Goal: Use online tool/utility: Utilize a website feature to perform a specific function

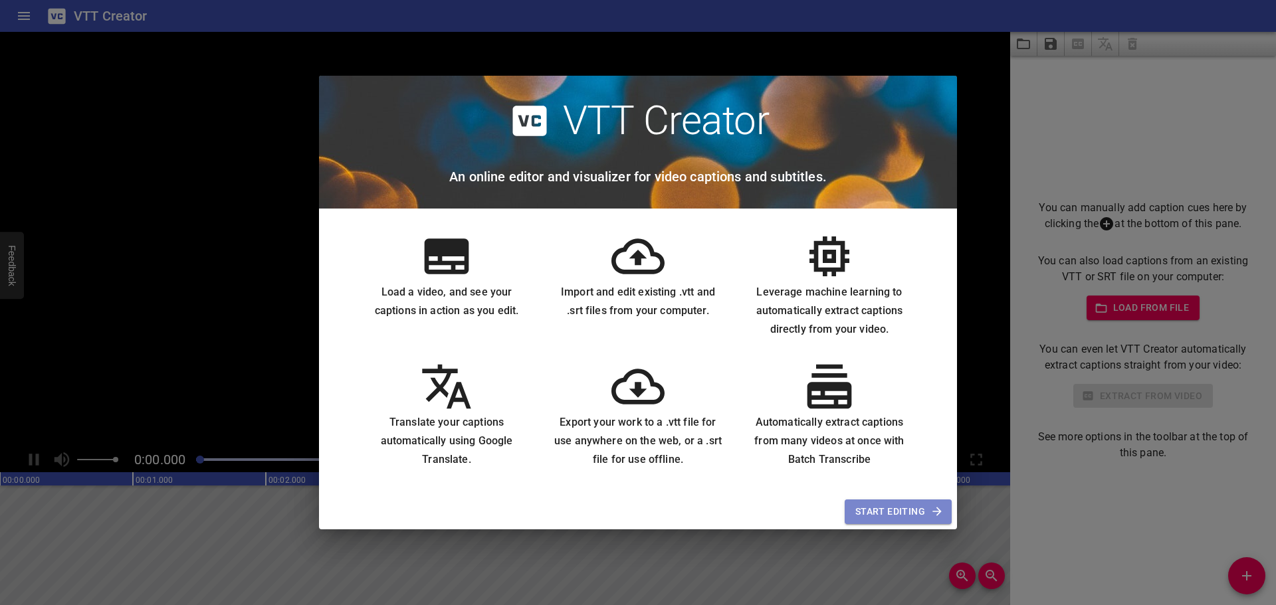
click at [895, 510] on span "Start Editing" at bounding box center [898, 512] width 86 height 17
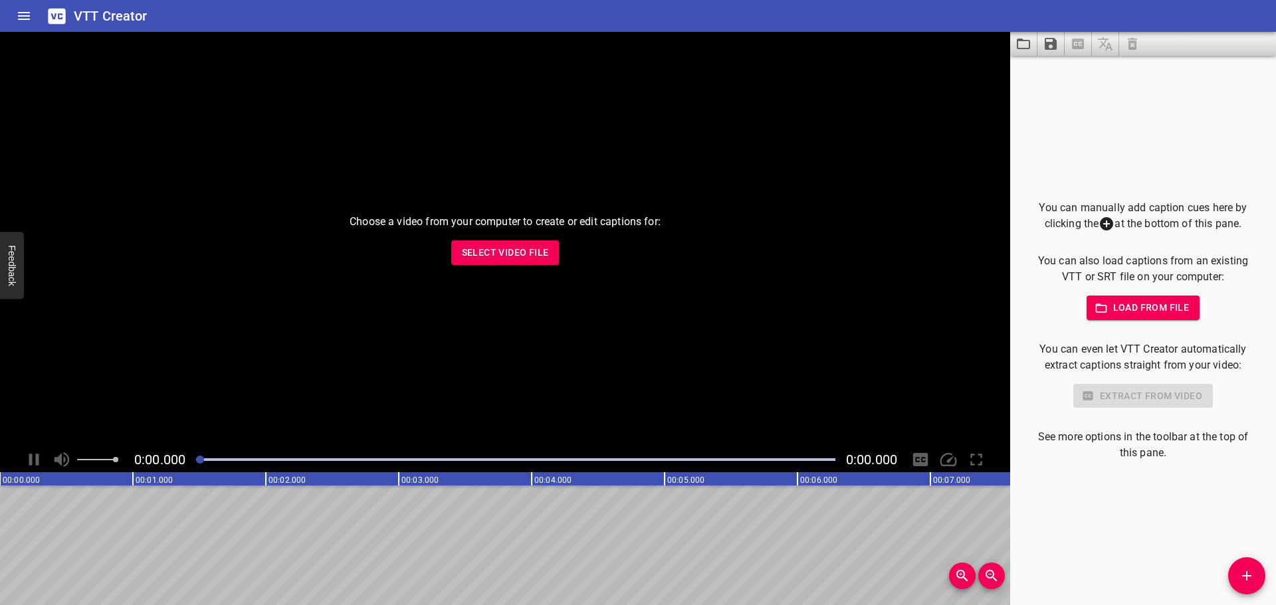
click at [496, 253] on span "Select Video File" at bounding box center [505, 253] width 87 height 17
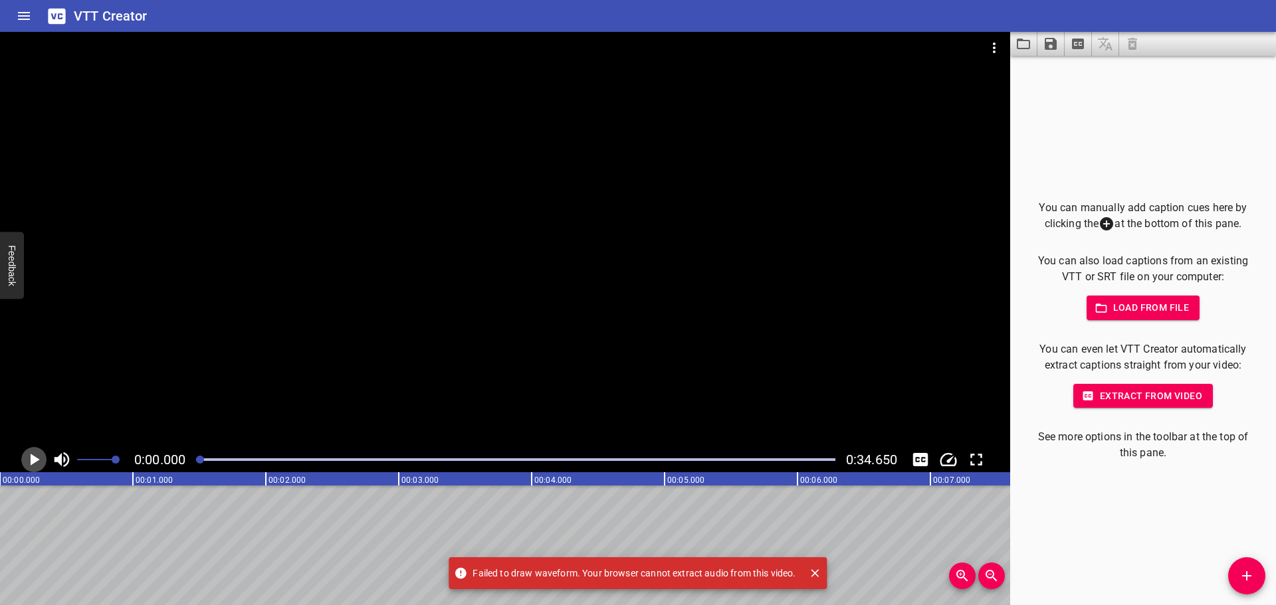
click at [29, 461] on icon "Play/Pause" at bounding box center [34, 460] width 20 height 20
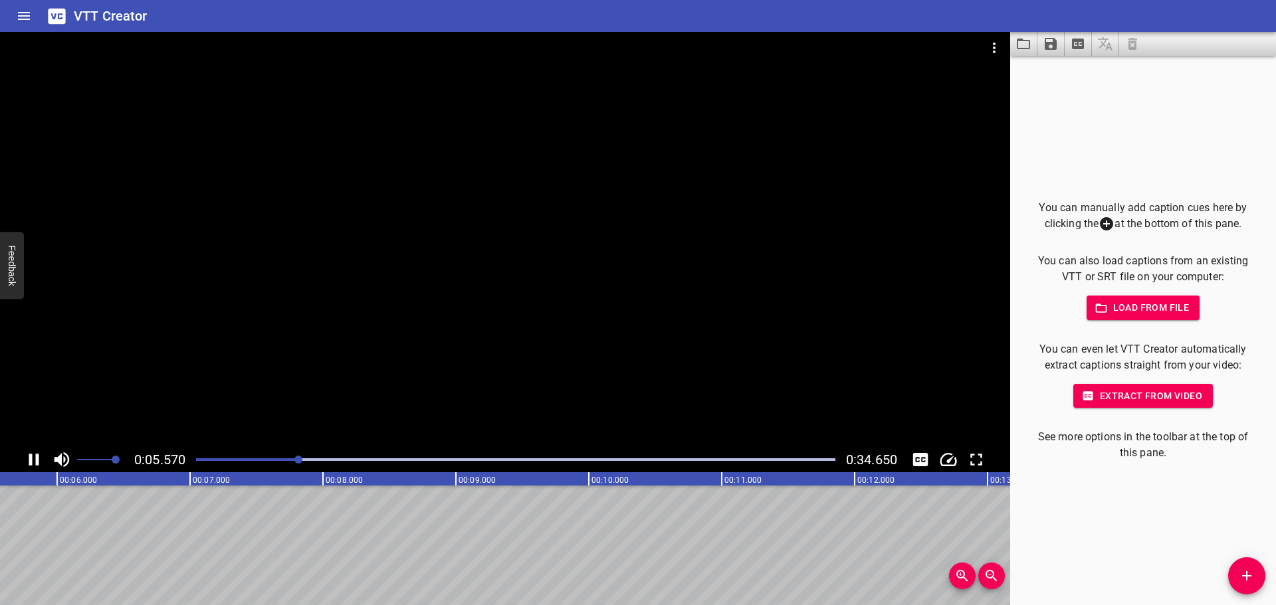
click at [1106, 394] on span "Extract from video" at bounding box center [1143, 396] width 118 height 17
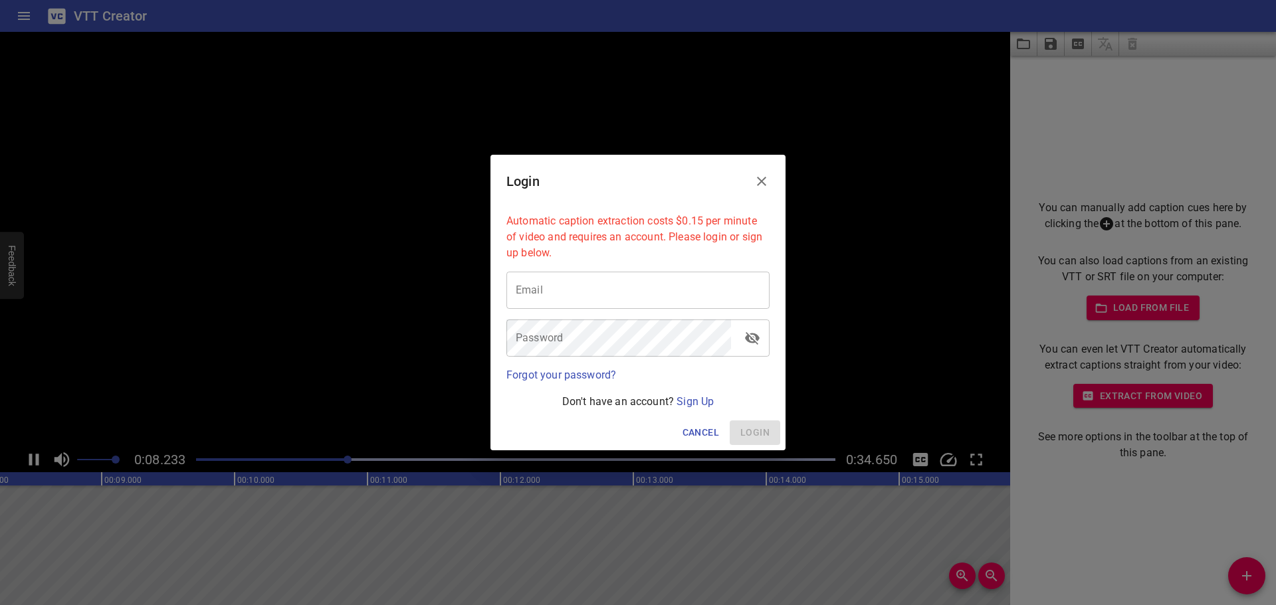
click at [764, 179] on icon "Close" at bounding box center [761, 181] width 9 height 9
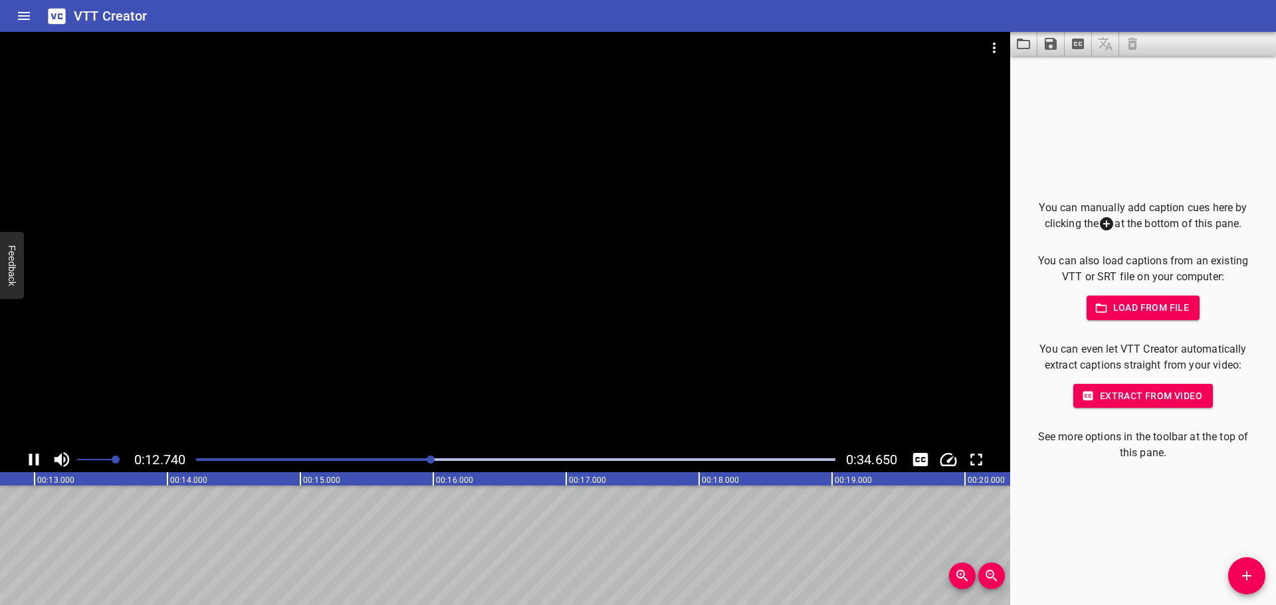
drag, startPoint x: 36, startPoint y: 462, endPoint x: 60, endPoint y: 469, distance: 25.5
click at [37, 461] on icon "Play/Pause" at bounding box center [34, 460] width 10 height 12
drag, startPoint x: 336, startPoint y: 555, endPoint x: 349, endPoint y: 556, distance: 13.3
click at [952, 580] on span "Zoom In" at bounding box center [962, 576] width 27 height 16
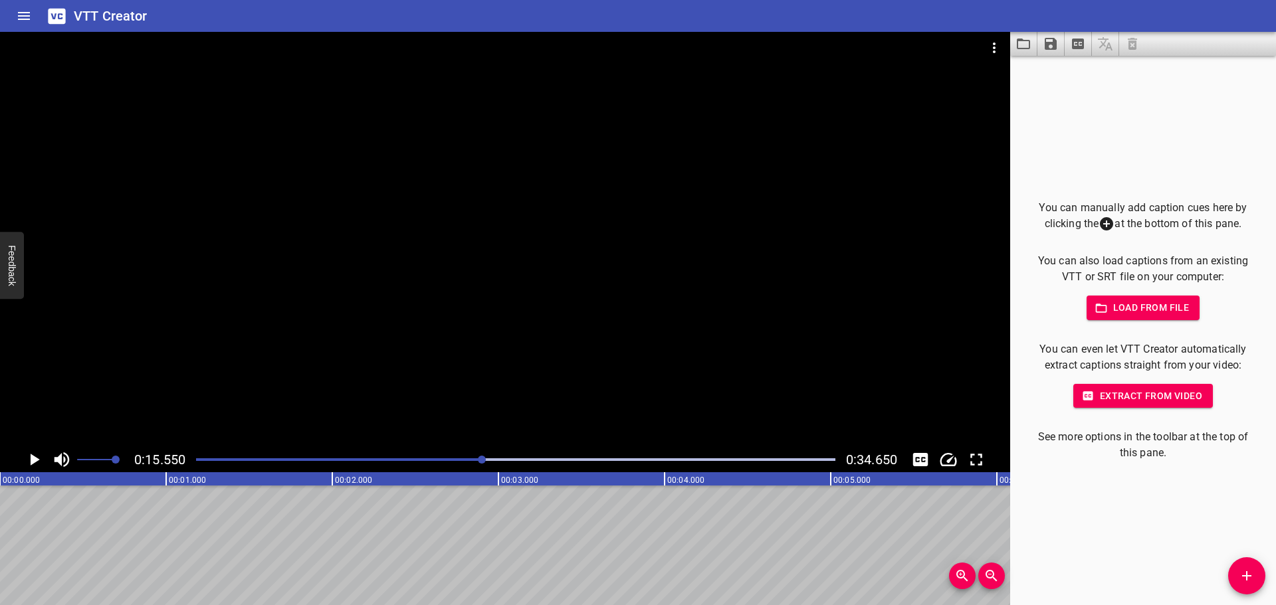
drag, startPoint x: 102, startPoint y: 537, endPoint x: 1089, endPoint y: 490, distance: 988.0
click at [1089, 490] on div "You can manually add caption cues here by clicking the at the bottom of this pa…" at bounding box center [1143, 331] width 266 height 550
drag, startPoint x: 962, startPoint y: 572, endPoint x: 964, endPoint y: 516, distance: 55.2
click at [964, 516] on div "00:00.000 00:01.000 00:02.000 00:03.000 00:04.000 00:05.000 00:06.000 00:07.000…" at bounding box center [505, 538] width 1010 height 133
click at [1243, 570] on icon "Add Cue" at bounding box center [1247, 576] width 16 height 16
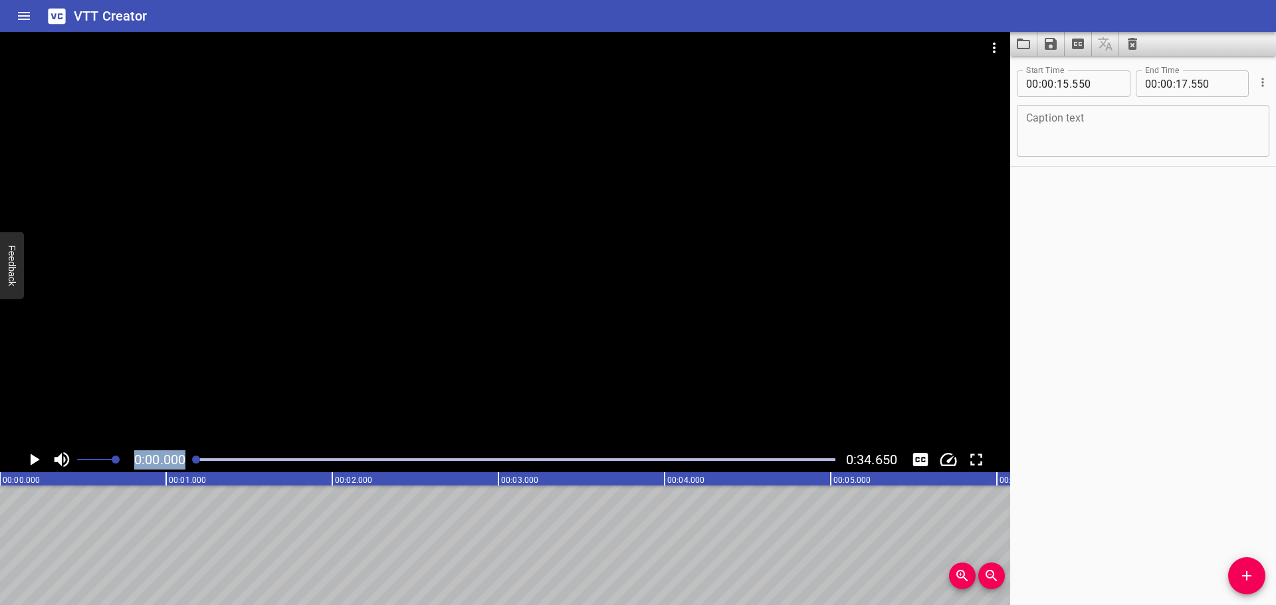
drag, startPoint x: 481, startPoint y: 458, endPoint x: 147, endPoint y: 437, distance: 334.9
click at [147, 437] on div "0:00.000 0:34.650" at bounding box center [505, 252] width 1010 height 441
click at [1135, 42] on icon "Clear captions" at bounding box center [1132, 44] width 9 height 12
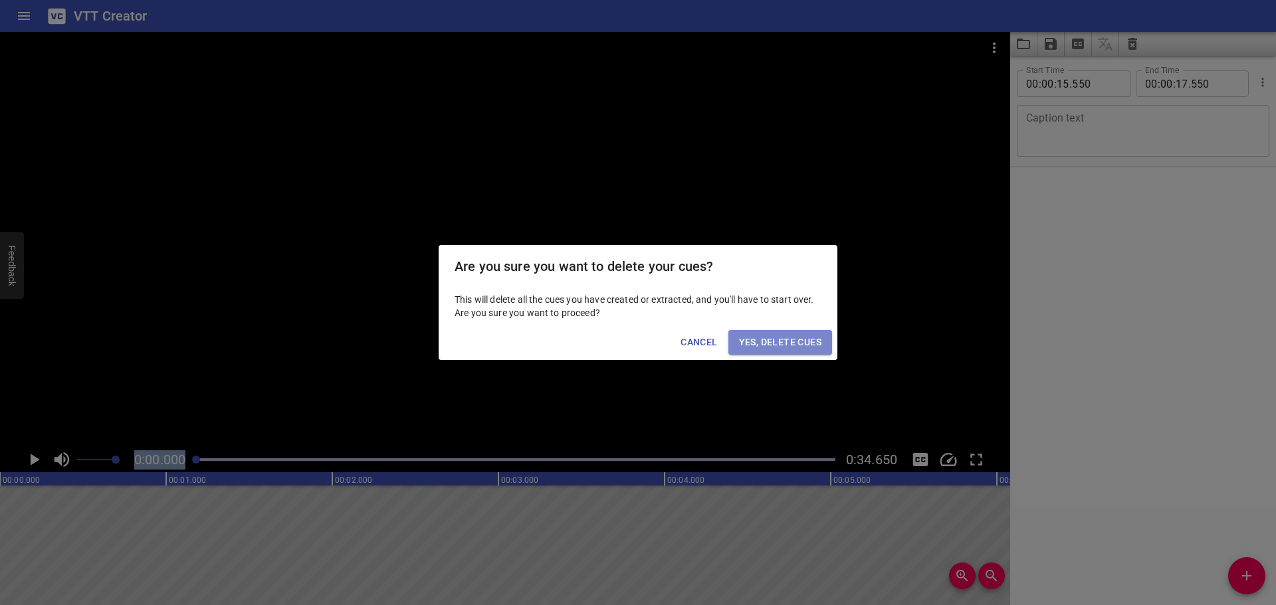
click at [766, 343] on span "Yes, Delete Cues" at bounding box center [780, 342] width 82 height 17
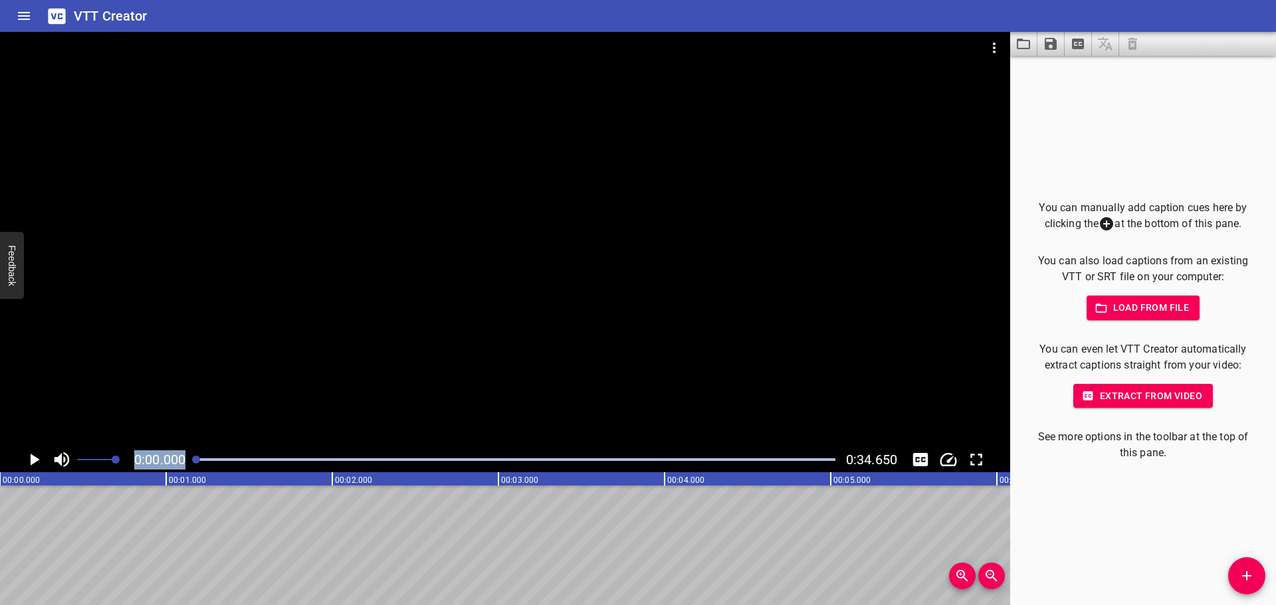
click at [1255, 576] on span "Add Cue" at bounding box center [1246, 576] width 37 height 16
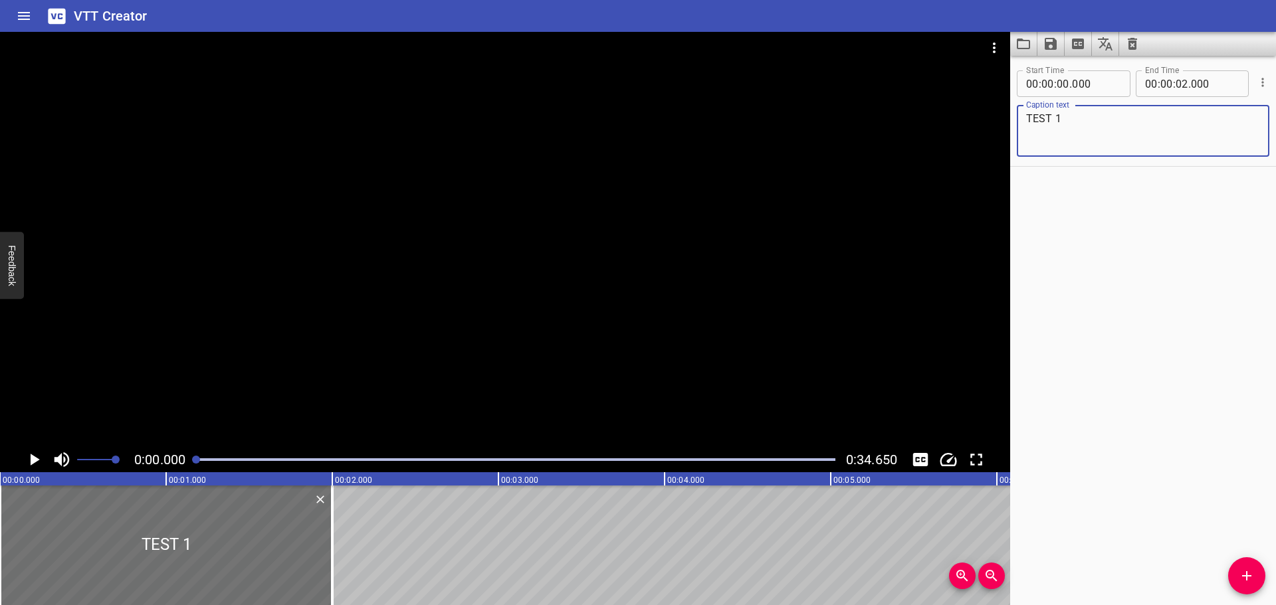
type textarea "TEST 1"
click at [1182, 82] on input "number" at bounding box center [1182, 83] width 13 height 27
type input "02"
click at [1165, 84] on input "number" at bounding box center [1166, 83] width 13 height 27
type input "30"
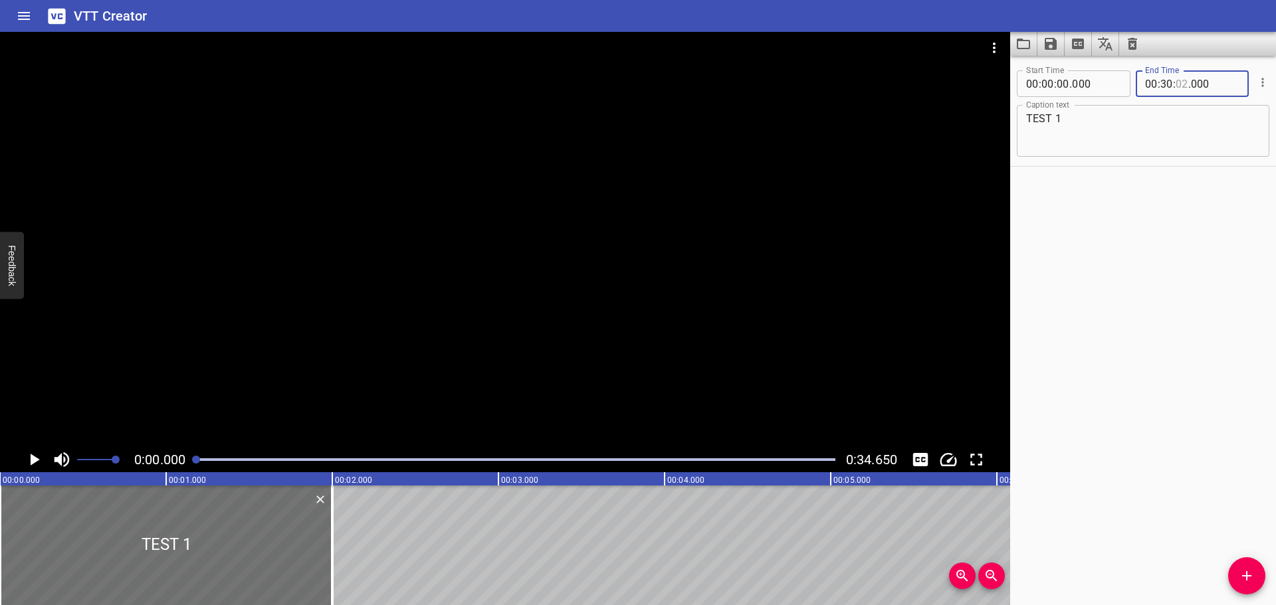
type input "02"
click at [1140, 347] on div "Start Time 00 : 00 : 00 . 000 Start Time End Time 00 : 30 : 02 . 000 End Time C…" at bounding box center [1143, 331] width 266 height 550
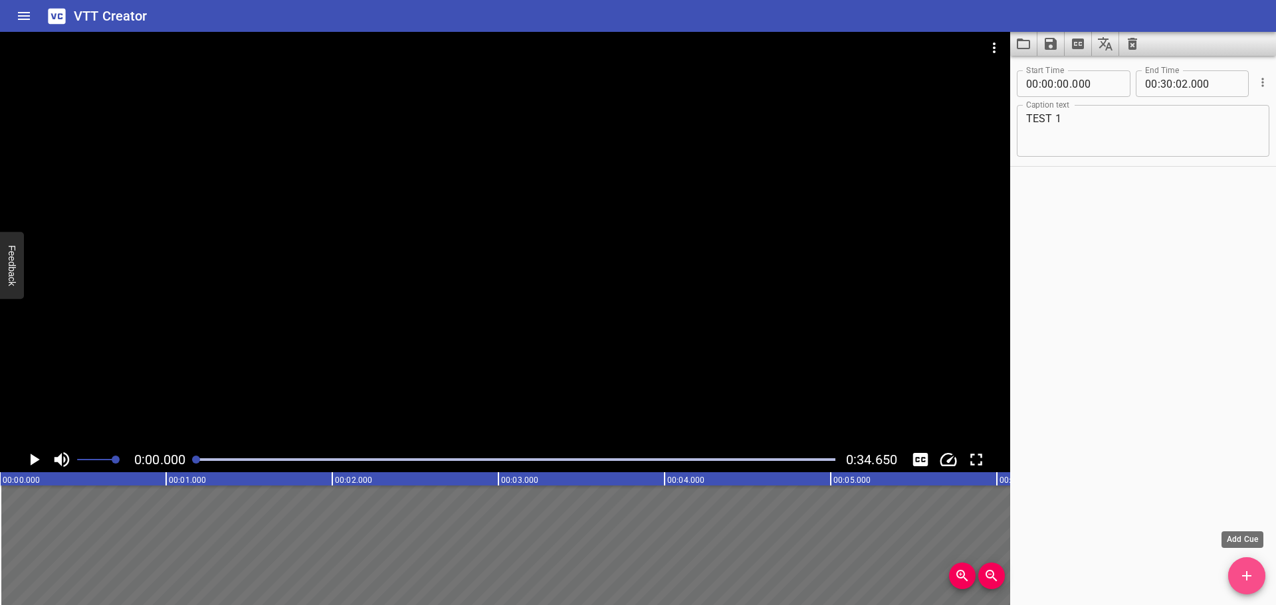
click at [1241, 570] on icon "Add Cue" at bounding box center [1247, 576] width 16 height 16
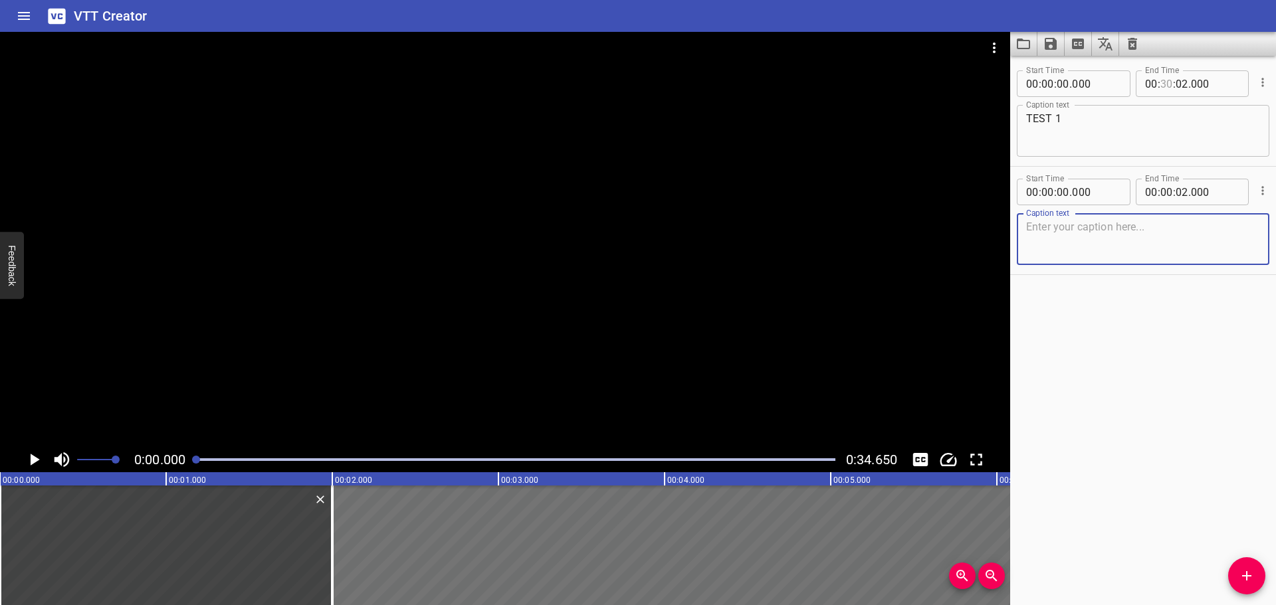
click at [1163, 88] on input "number" at bounding box center [1166, 83] width 13 height 27
type input "30"
click at [1137, 136] on textarea "TEST 1" at bounding box center [1143, 131] width 234 height 38
click at [1256, 188] on icon "Cue Options" at bounding box center [1262, 190] width 13 height 13
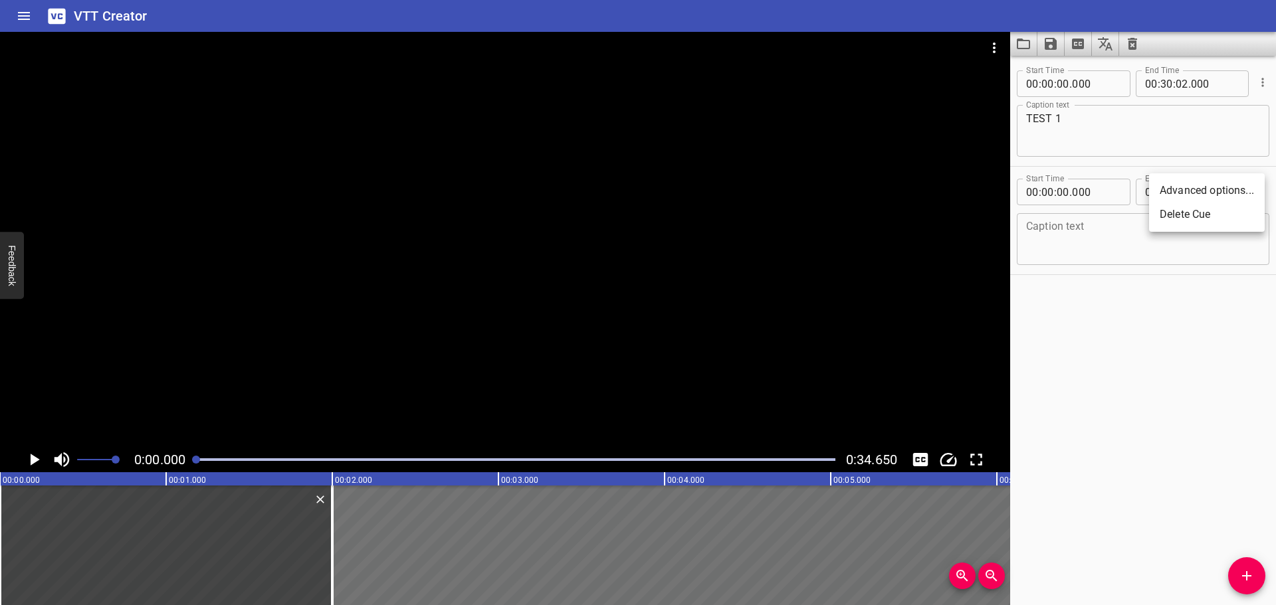
click at [1232, 212] on li "Delete Cue" at bounding box center [1207, 215] width 116 height 24
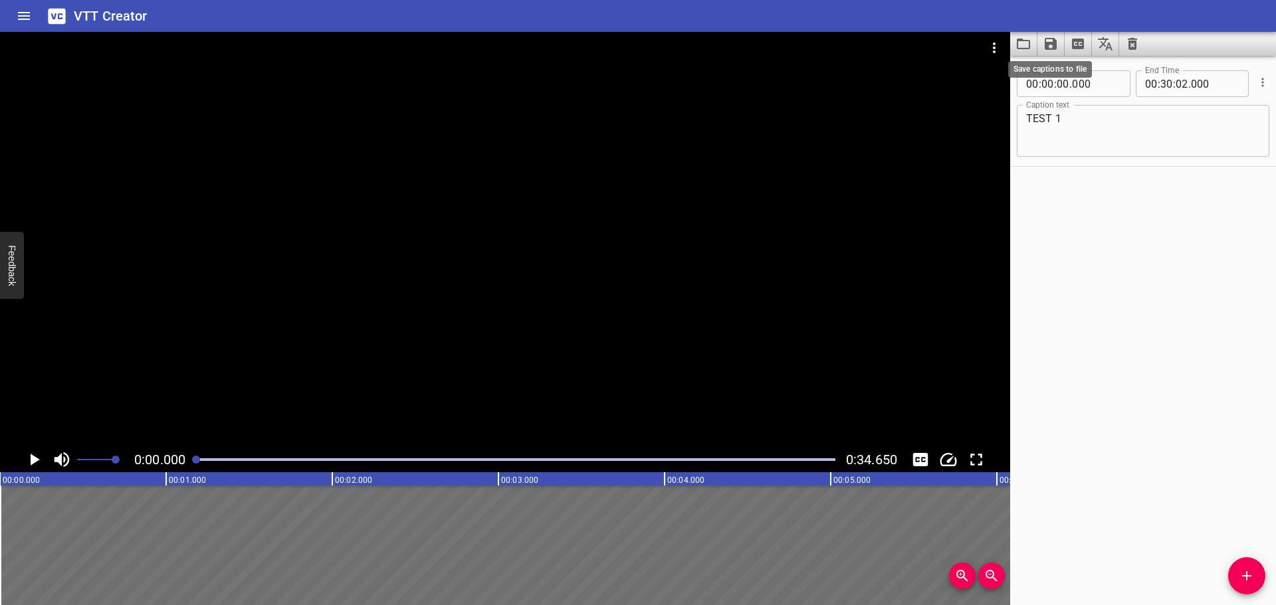
click at [1052, 41] on icon "Save captions to file" at bounding box center [1051, 44] width 16 height 16
click at [1055, 69] on li "Save to VTT file" at bounding box center [1086, 73] width 98 height 24
click at [1063, 118] on textarea "TEST 1" at bounding box center [1143, 131] width 234 height 38
click at [1051, 43] on icon "Save captions to file" at bounding box center [1051, 44] width 12 height 12
click at [1060, 72] on li "Save to VTT file" at bounding box center [1086, 73] width 98 height 24
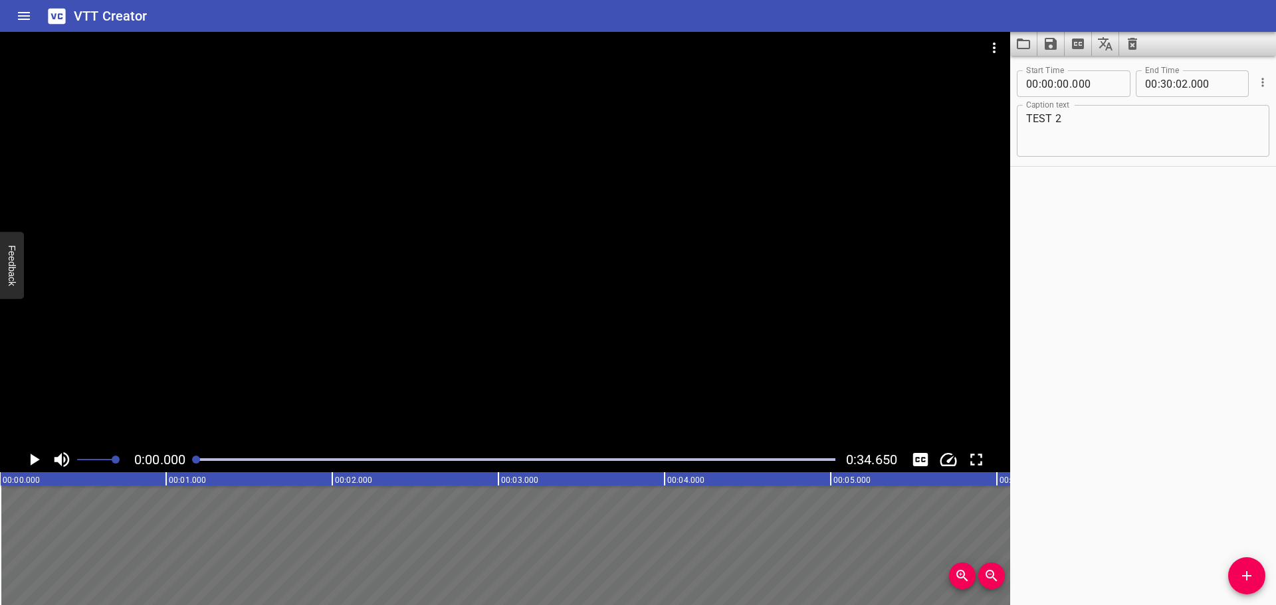
click at [1084, 231] on div "Start Time 00 : 00 : 00 . 000 Start Time End Time 00 : 30 : 02 . 000 End Time C…" at bounding box center [1143, 331] width 266 height 550
click at [1067, 122] on textarea "TEST 2" at bounding box center [1143, 131] width 234 height 38
type textarea "TEST 3"
click at [1211, 517] on div "Start Time 00 : 00 : 00 . 000 Start Time End Time 00 : 30 : 02 . 000 End Time C…" at bounding box center [1143, 331] width 266 height 550
click at [1050, 45] on icon "Save captions to file" at bounding box center [1051, 44] width 12 height 12
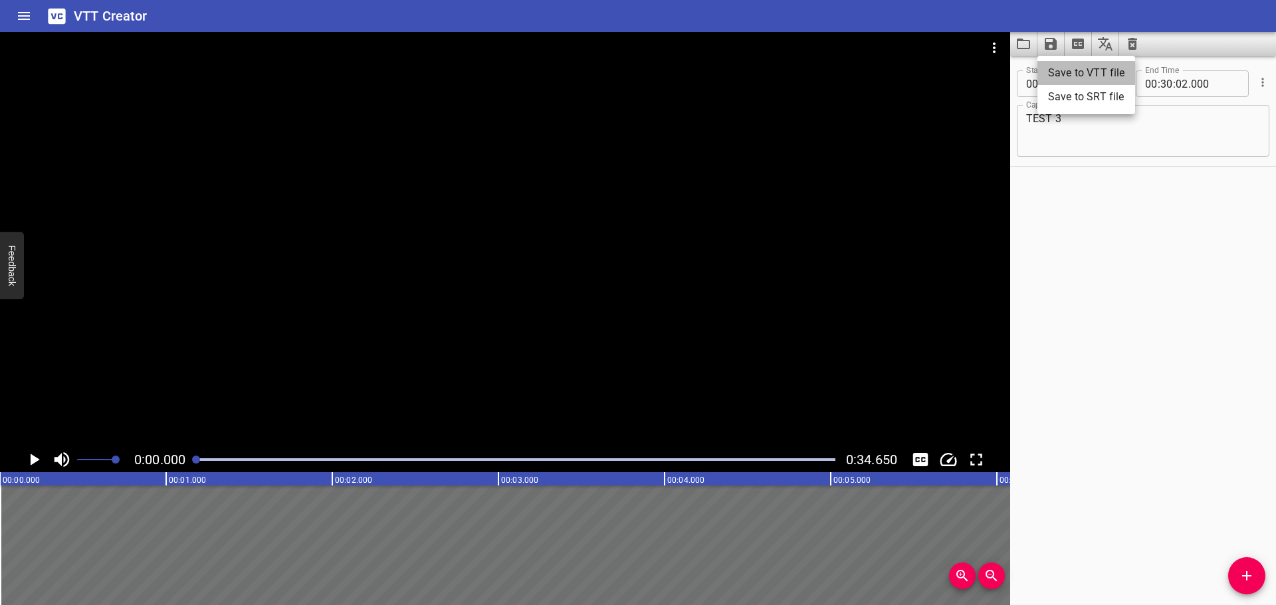
click at [1073, 70] on li "Save to VTT file" at bounding box center [1086, 73] width 98 height 24
click at [28, 16] on icon "Home" at bounding box center [24, 16] width 12 height 8
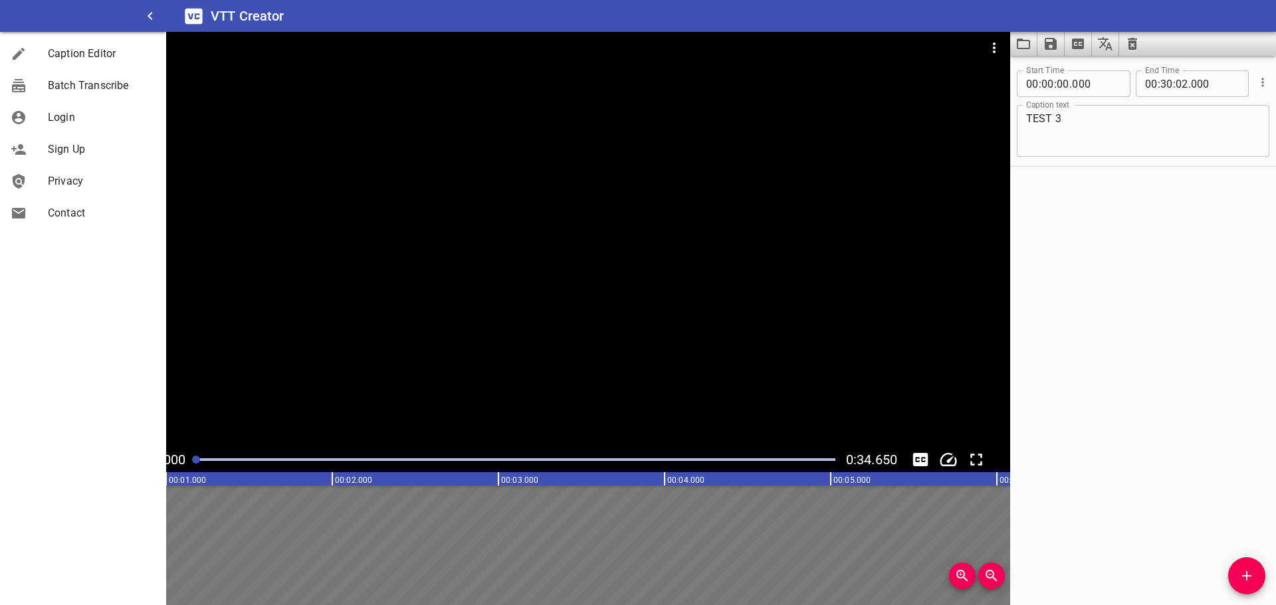
click at [146, 13] on icon "button" at bounding box center [150, 16] width 16 height 16
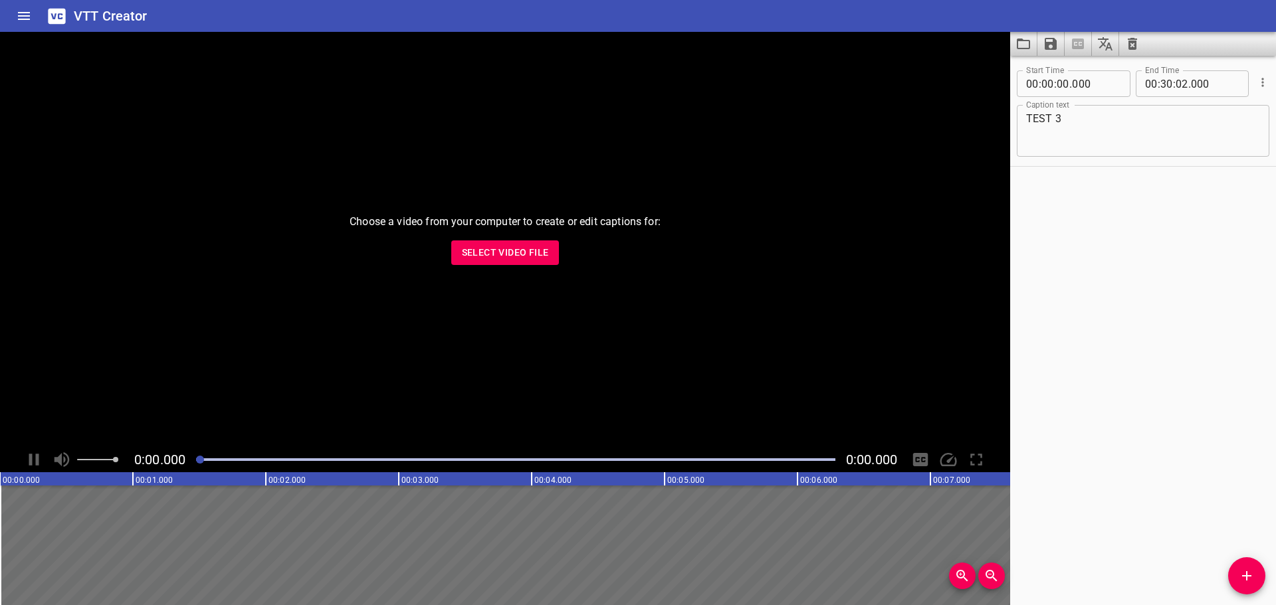
click at [486, 256] on span "Select Video File" at bounding box center [505, 253] width 87 height 17
